Goal: Task Accomplishment & Management: Manage account settings

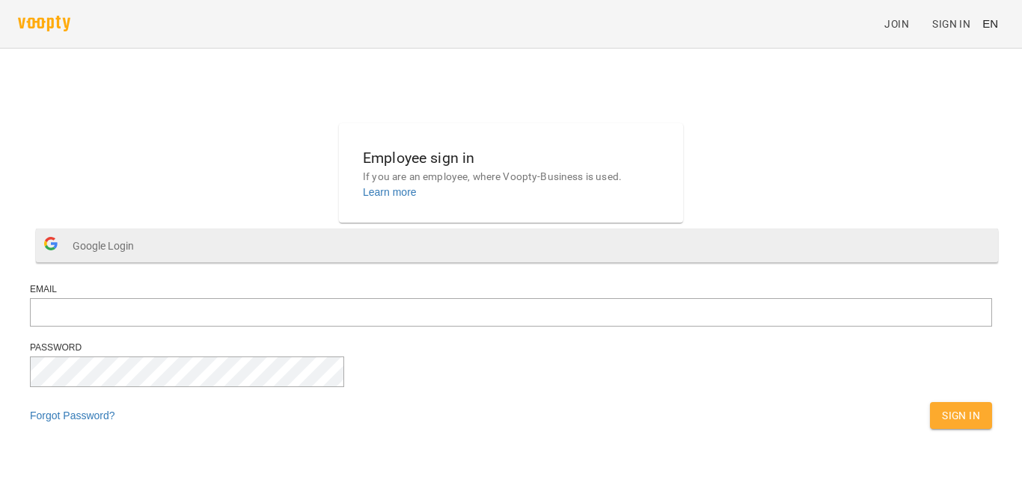
click at [463, 263] on button "Google Login" at bounding box center [517, 246] width 962 height 34
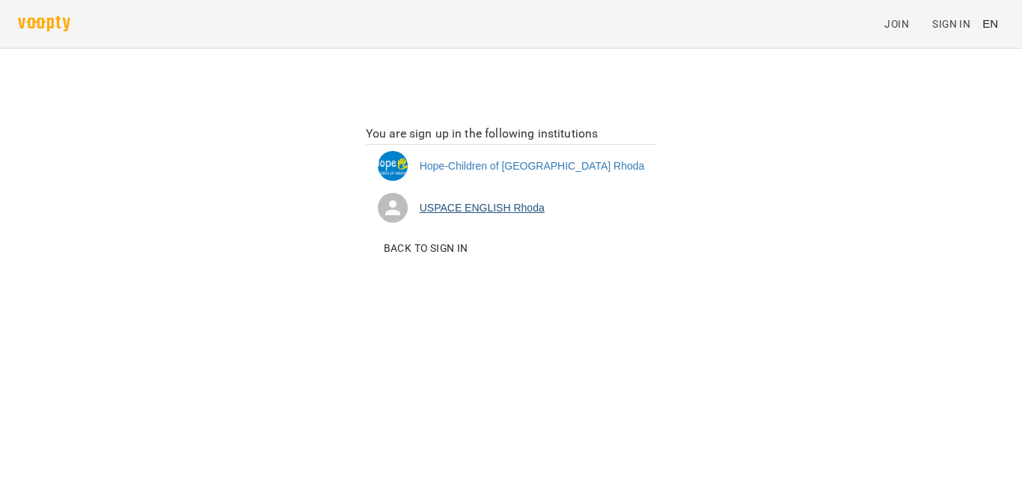
click at [535, 209] on li "USPACE ENGLISH [PERSON_NAME]" at bounding box center [511, 208] width 291 height 42
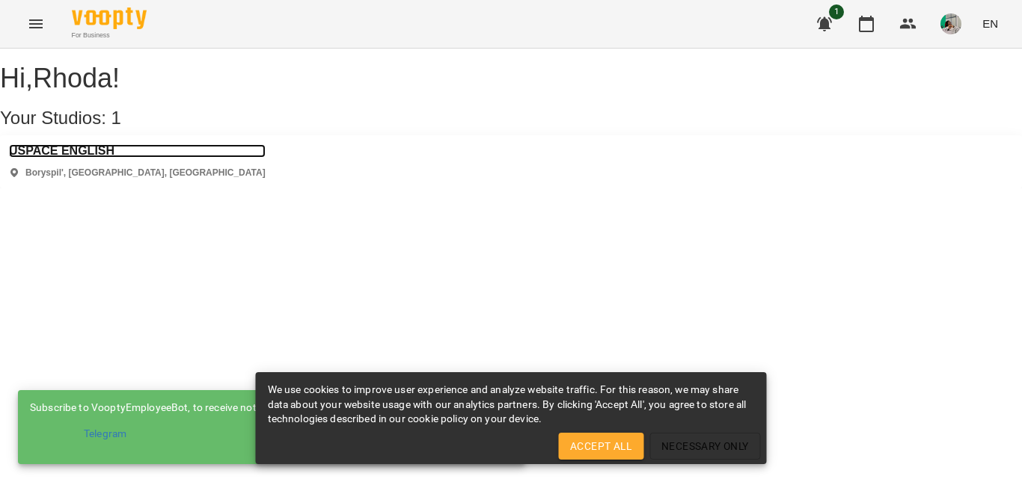
click at [104, 158] on h3 "USPACE ENGLISH" at bounding box center [137, 150] width 257 height 13
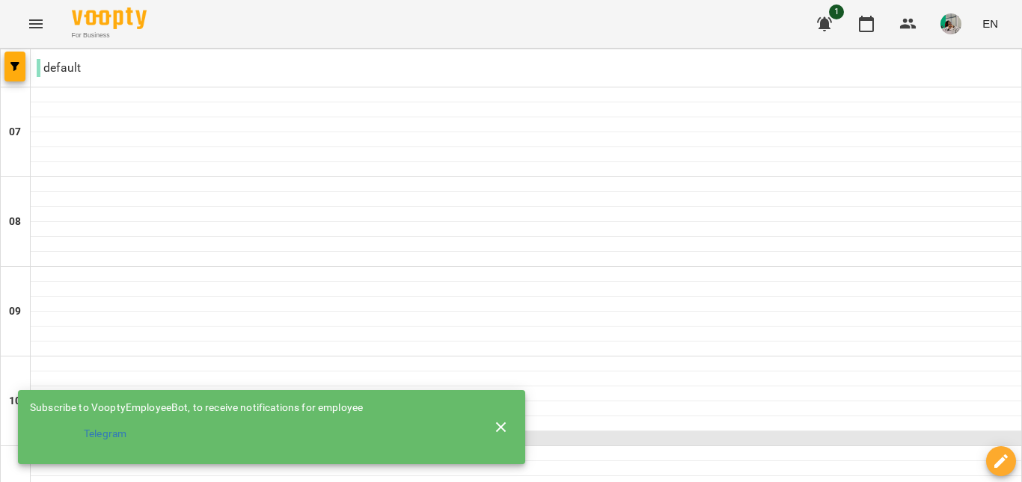
scroll to position [68, 0]
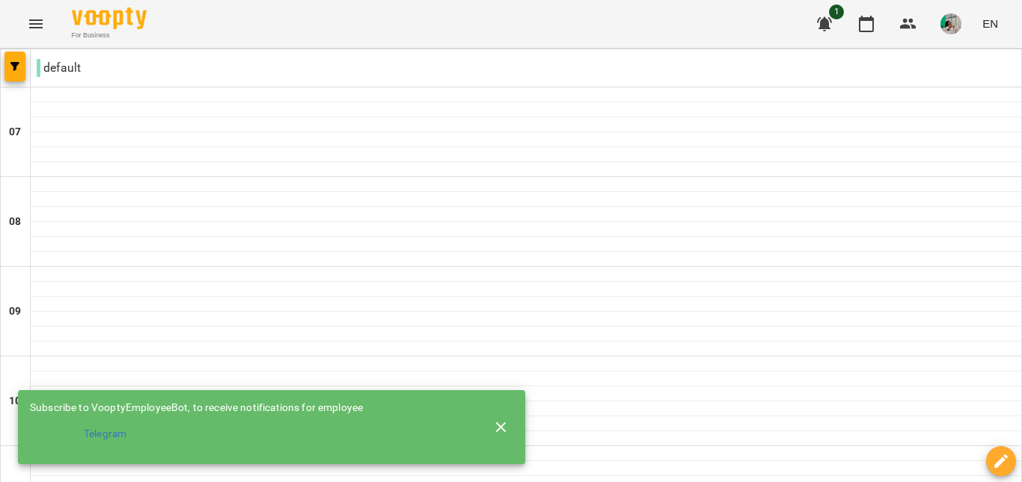
click at [509, 423] on button "button" at bounding box center [501, 428] width 36 height 36
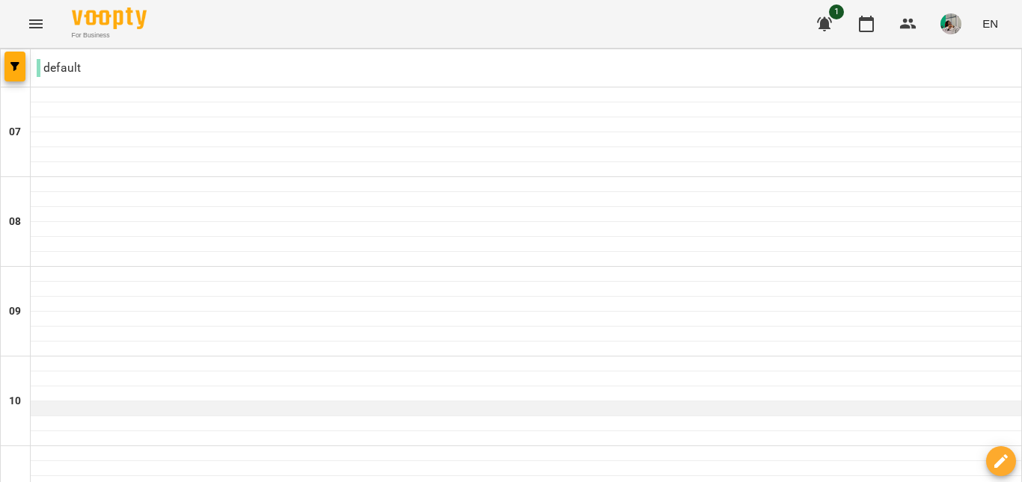
scroll to position [885, 0]
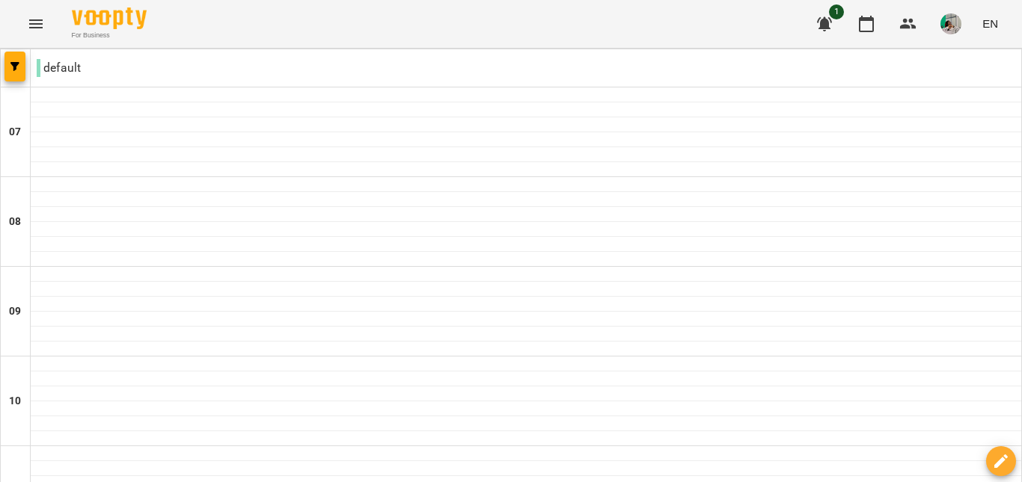
drag, startPoint x: 293, startPoint y: 239, endPoint x: 237, endPoint y: 243, distance: 56.3
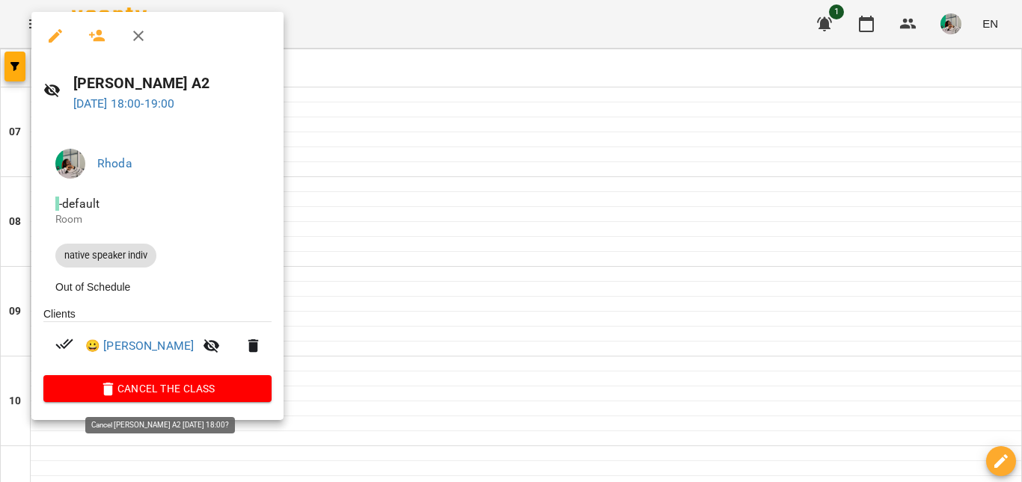
click at [168, 384] on span "Cancel the class" at bounding box center [157, 389] width 204 height 18
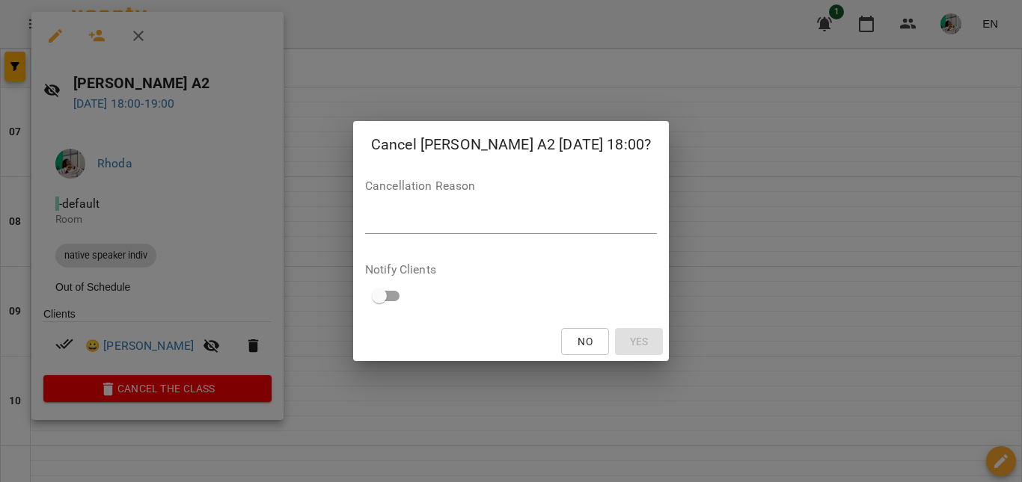
click at [485, 212] on div "*" at bounding box center [511, 222] width 292 height 24
type textarea "****"
click at [617, 352] on button "Yes" at bounding box center [639, 341] width 48 height 27
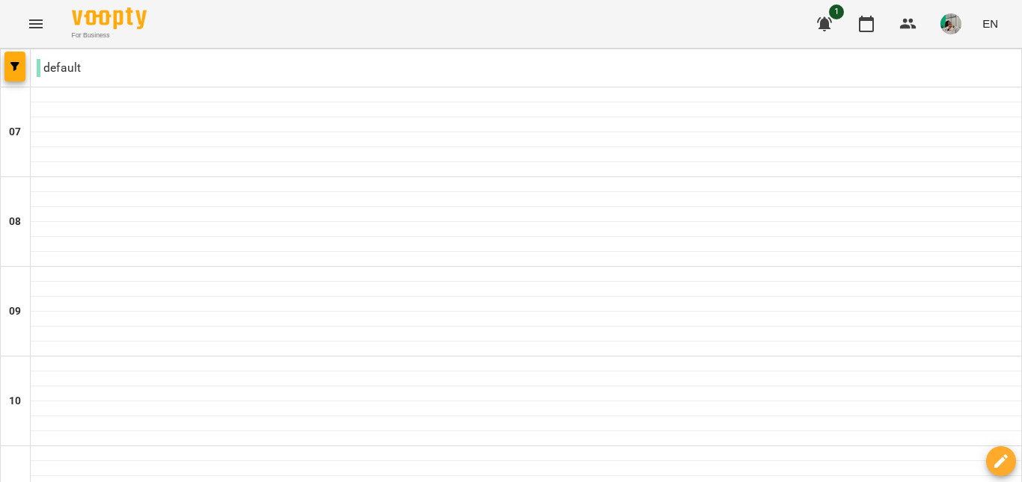
scroll to position [936, 0]
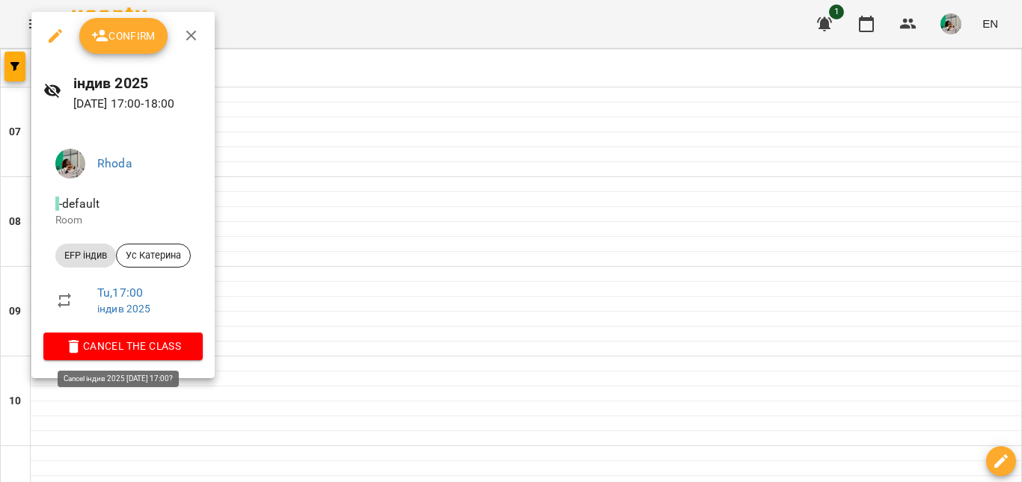
click at [170, 348] on span "Cancel the class" at bounding box center [122, 346] width 135 height 18
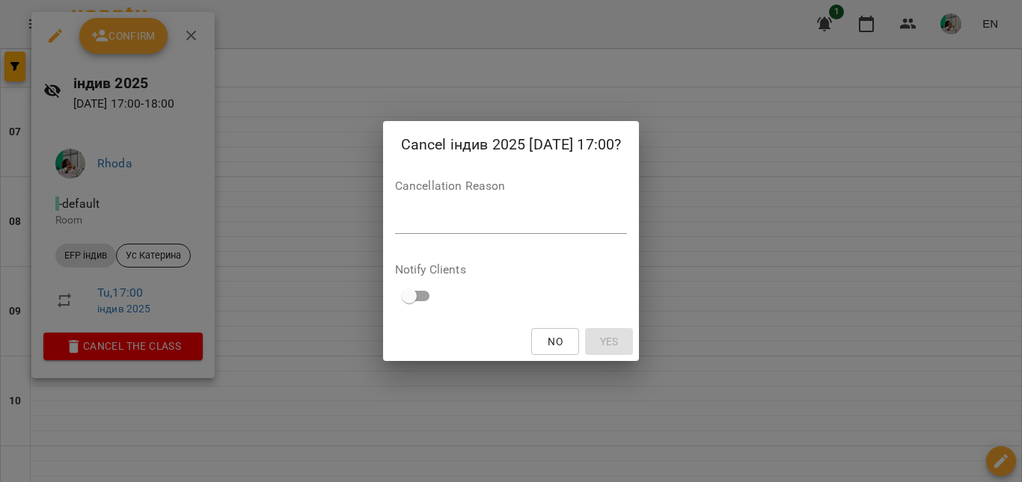
click at [421, 233] on div "*" at bounding box center [511, 222] width 233 height 24
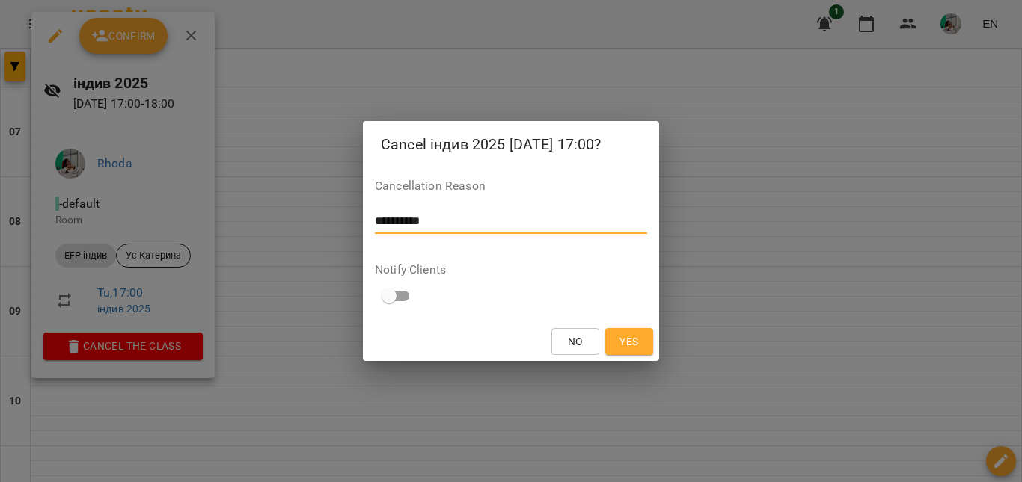
type textarea "**********"
click at [615, 340] on button "Yes" at bounding box center [629, 341] width 48 height 27
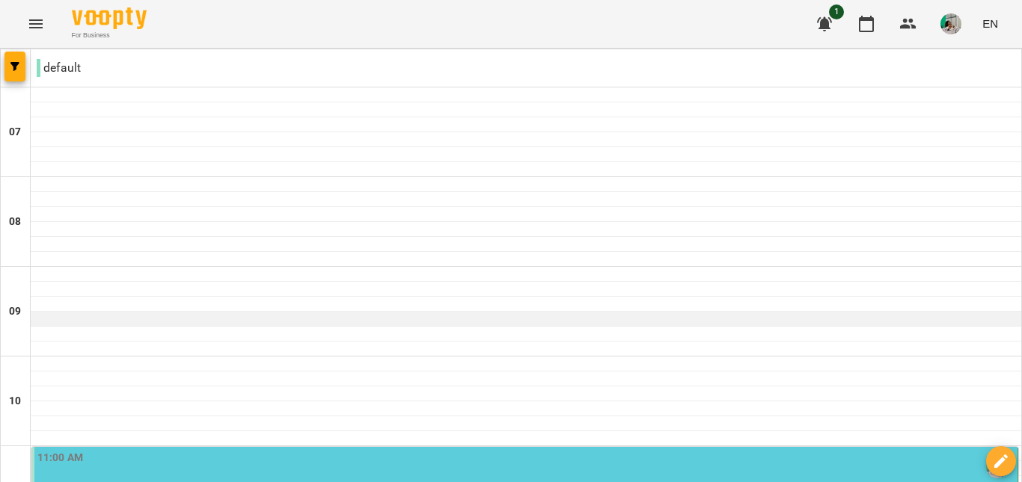
scroll to position [185, 0]
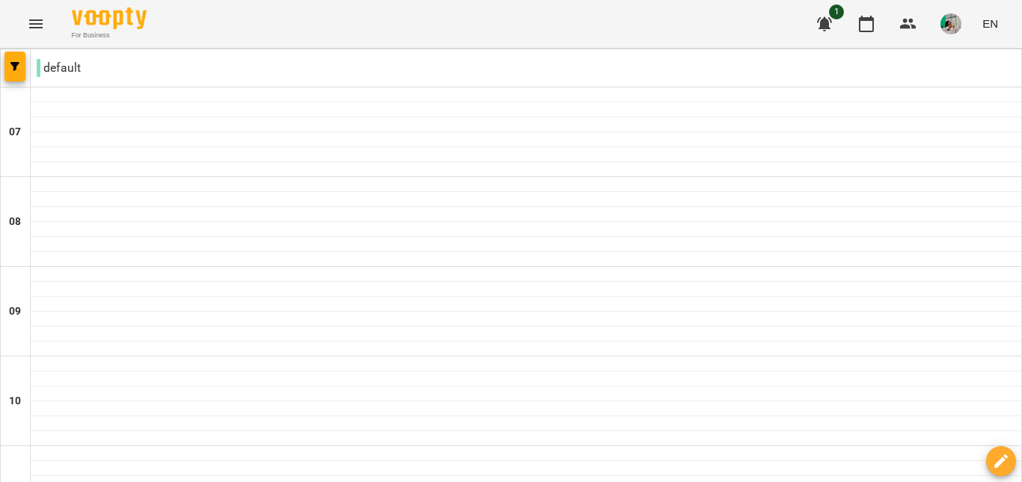
scroll to position [1051, 0]
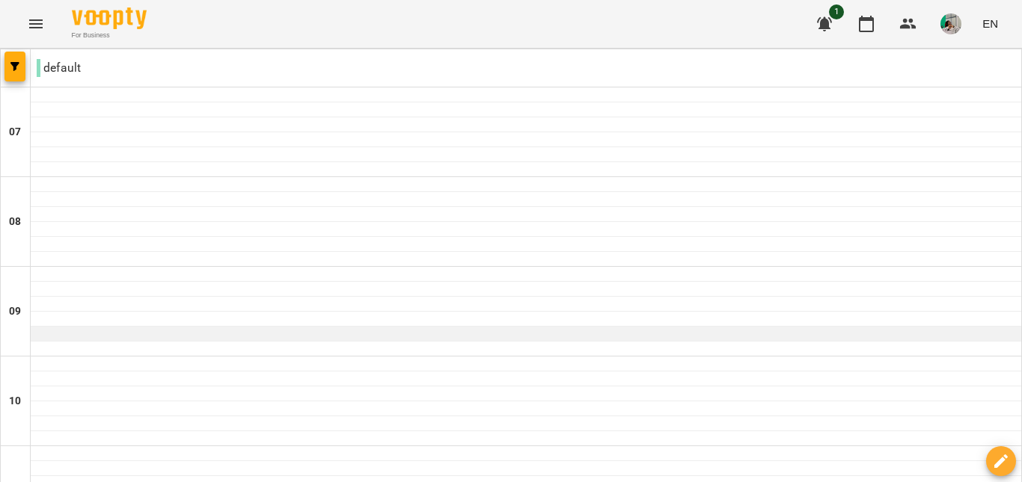
scroll to position [1051, 0]
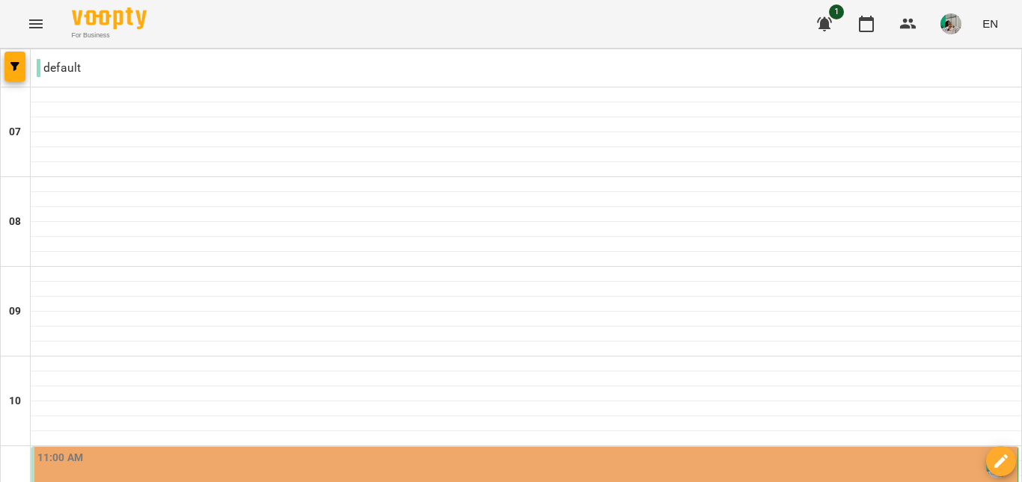
scroll to position [80, 0]
click at [821, 19] on icon "button" at bounding box center [824, 24] width 15 height 14
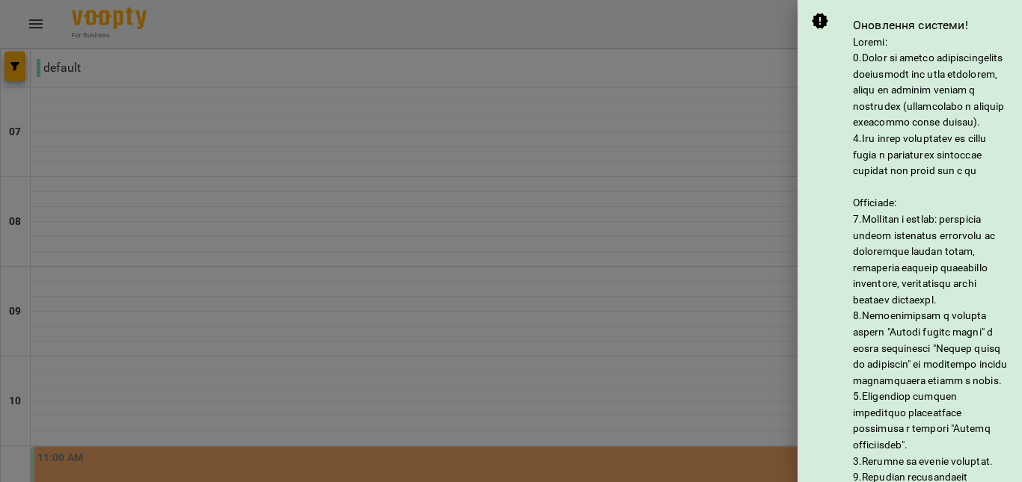
scroll to position [247, 0]
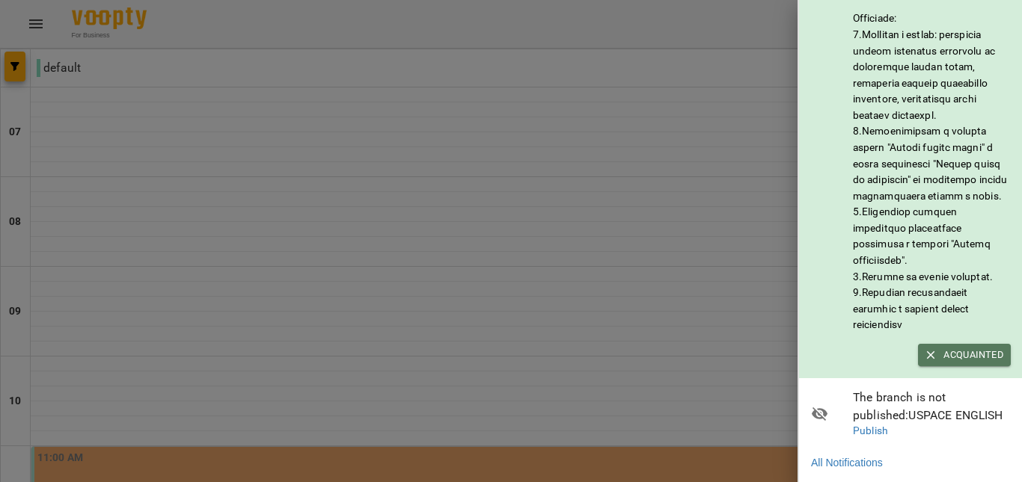
click at [960, 347] on span "Acquainted" at bounding box center [964, 355] width 78 height 16
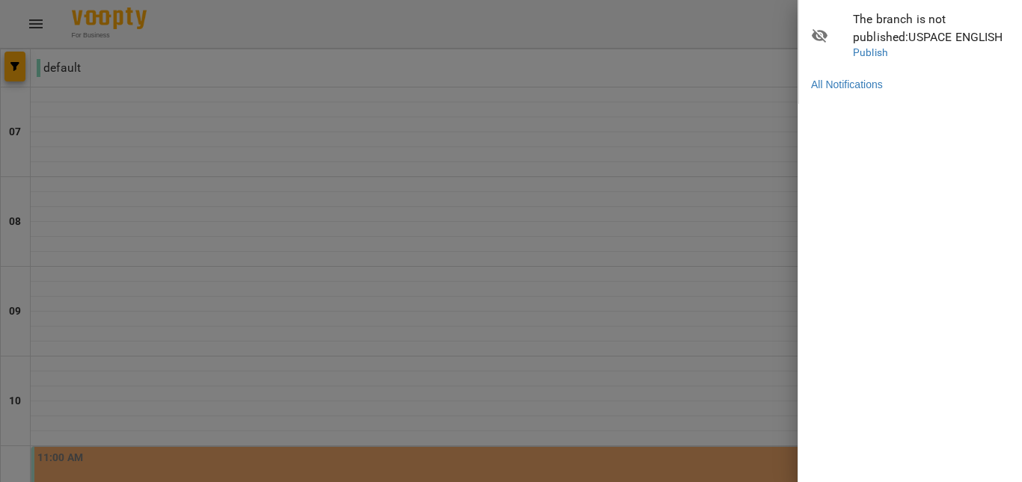
click at [720, 44] on div at bounding box center [511, 241] width 1022 height 482
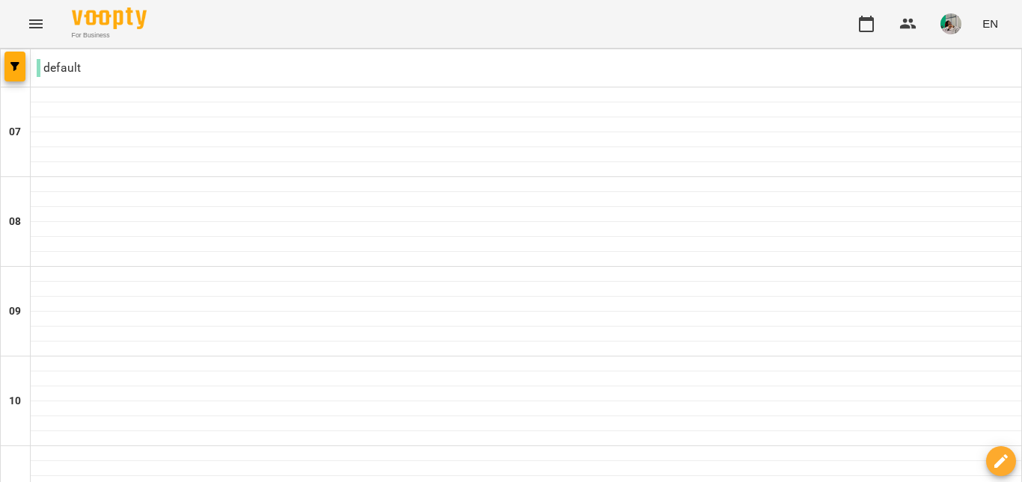
scroll to position [1051, 0]
